Goal: Task Accomplishment & Management: Manage account settings

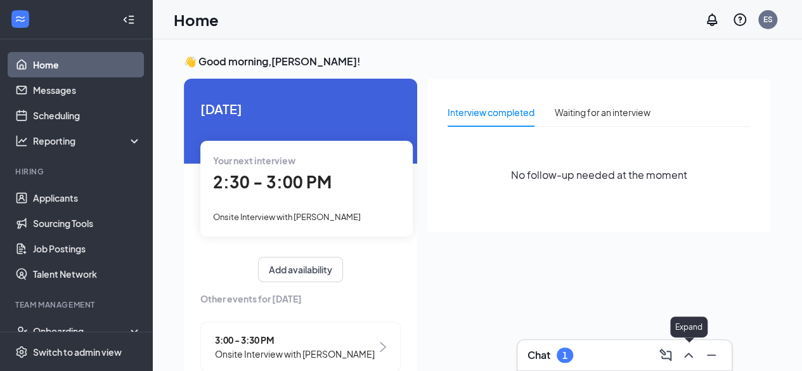
click at [682, 358] on icon "ChevronUp" at bounding box center [688, 355] width 15 height 15
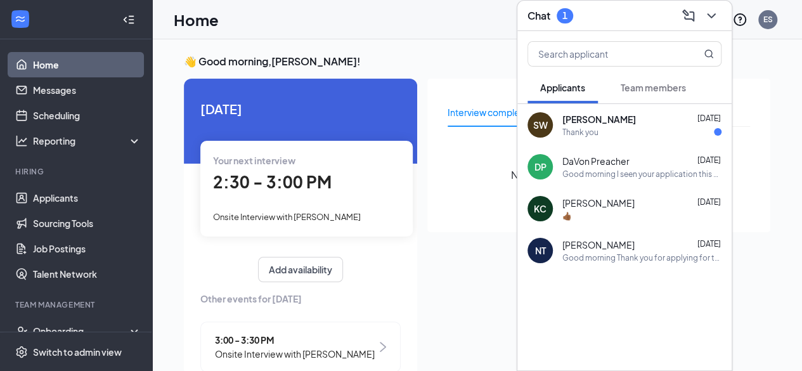
click at [620, 127] on div "Thank you" at bounding box center [642, 132] width 159 height 11
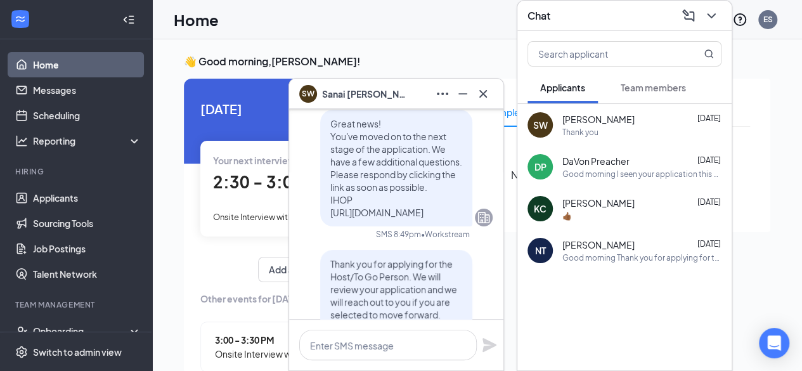
scroll to position [-190, 0]
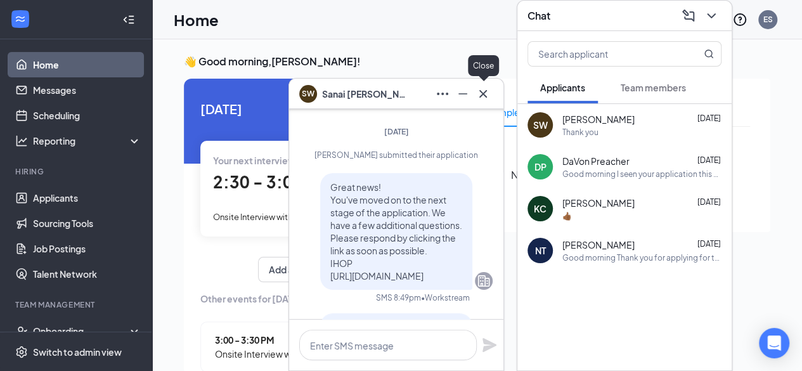
click at [490, 93] on icon "Cross" at bounding box center [483, 93] width 15 height 15
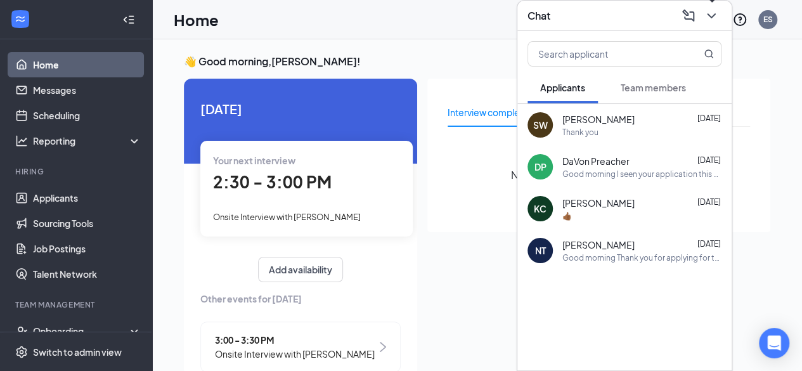
click at [713, 18] on icon "ChevronDown" at bounding box center [711, 15] width 15 height 15
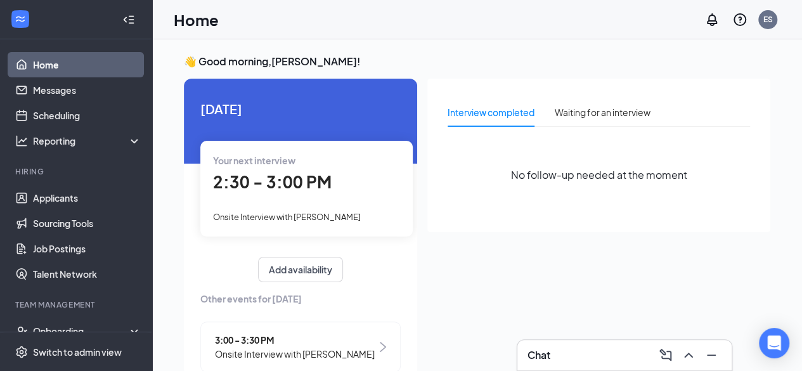
click at [305, 187] on span "2:30 - 3:00 PM" at bounding box center [272, 181] width 119 height 21
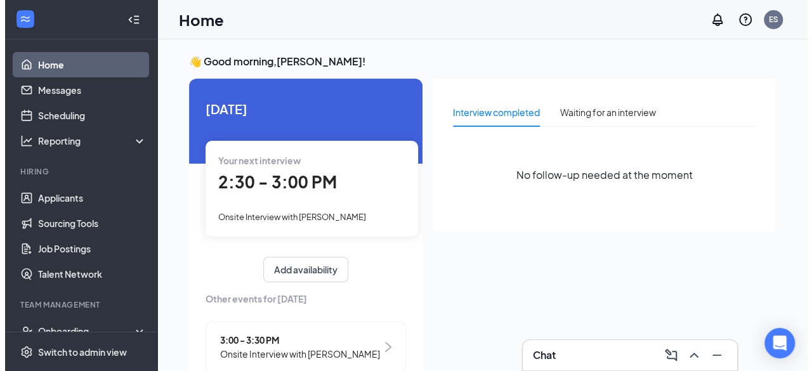
scroll to position [5, 0]
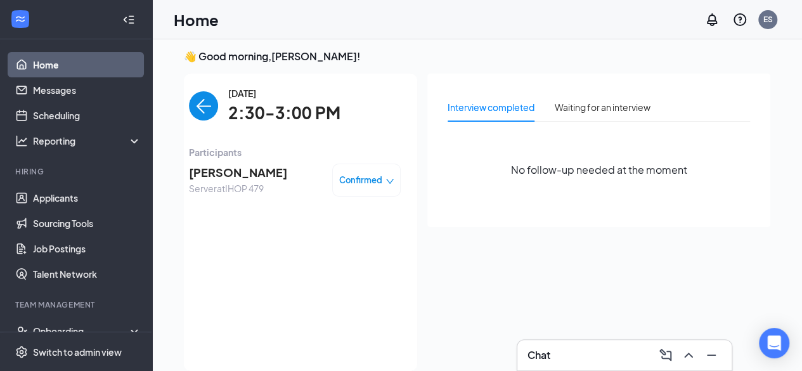
click at [240, 171] on span "[PERSON_NAME]" at bounding box center [238, 173] width 98 height 18
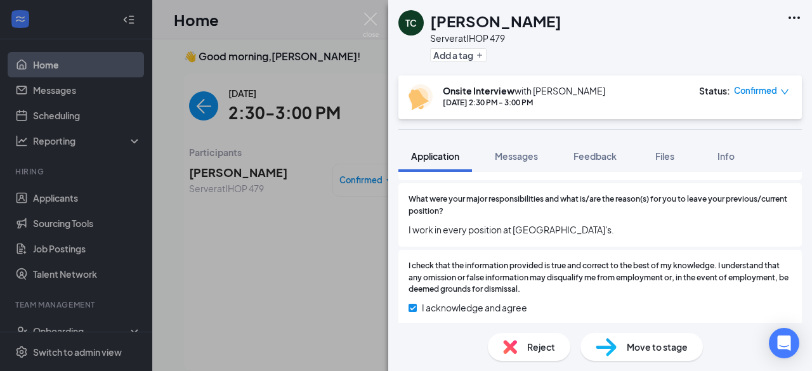
scroll to position [1152, 0]
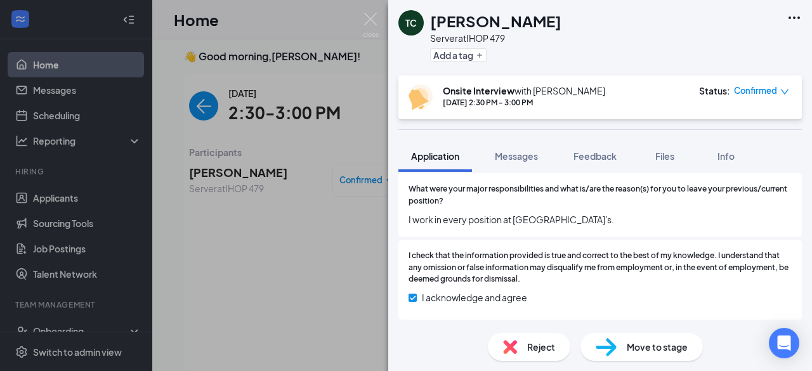
click at [306, 257] on div "TC [PERSON_NAME] Server at IHOP 479 Add a tag Onsite Interview with [PERSON_NAM…" at bounding box center [406, 185] width 812 height 371
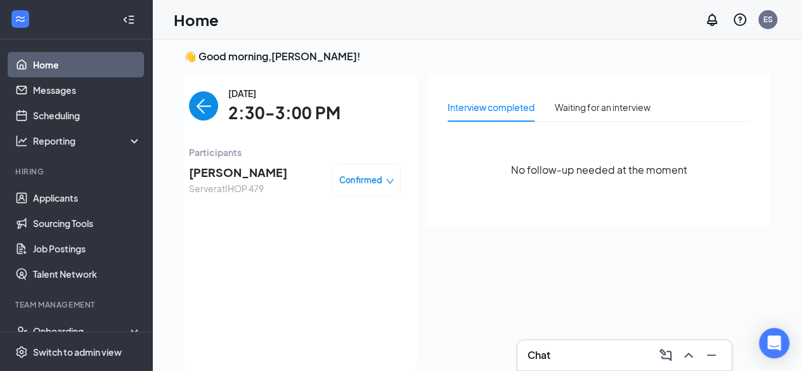
click at [194, 108] on img "back-button" at bounding box center [203, 105] width 29 height 29
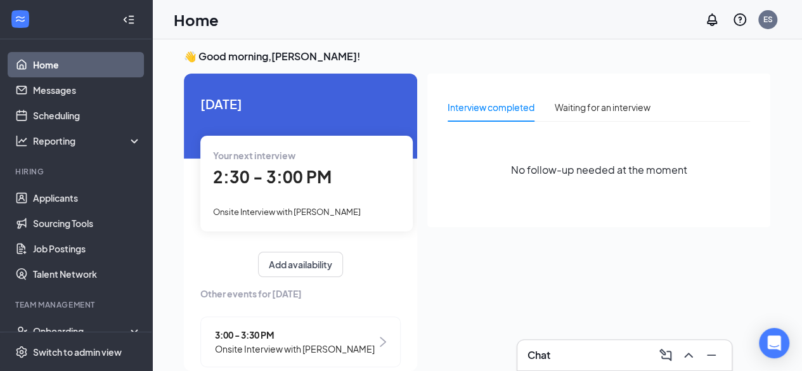
click at [268, 330] on span "3:00 - 3:30 PM" at bounding box center [295, 335] width 160 height 14
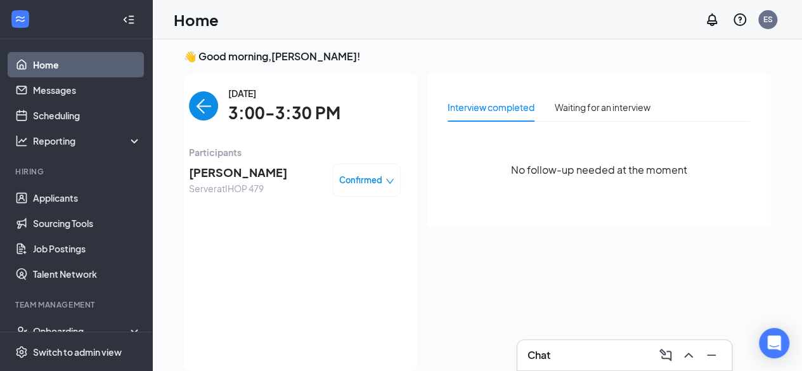
click at [211, 173] on span "[PERSON_NAME]" at bounding box center [238, 173] width 98 height 18
